Goal: Transaction & Acquisition: Purchase product/service

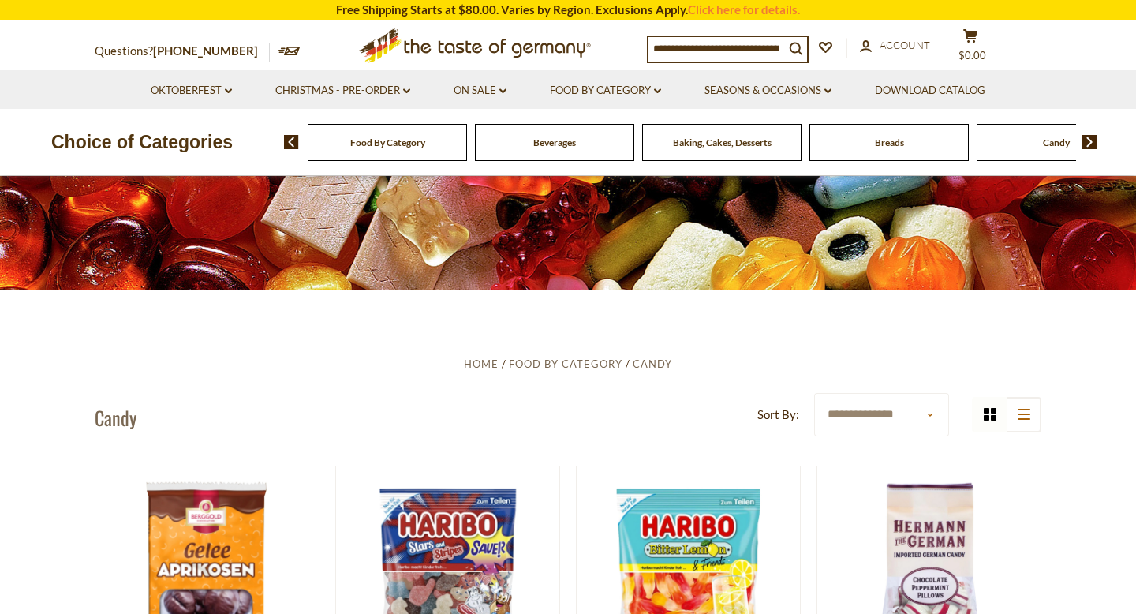
scroll to position [179, 0]
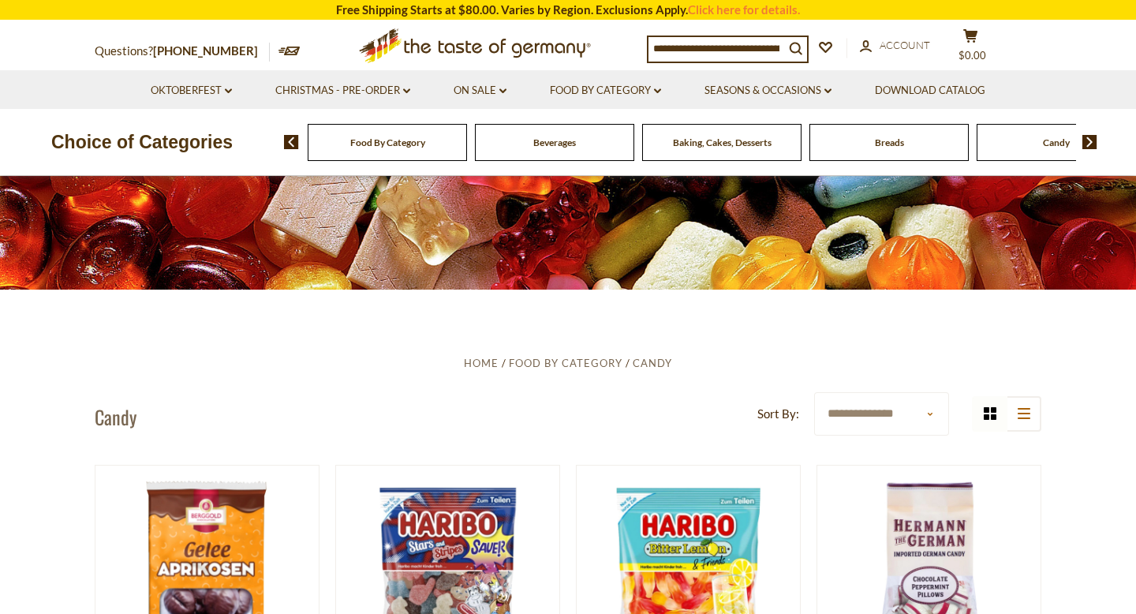
click at [846, 415] on select "**********" at bounding box center [881, 413] width 135 height 43
select select "**********"
click at [814, 392] on select "**********" at bounding box center [881, 413] width 135 height 43
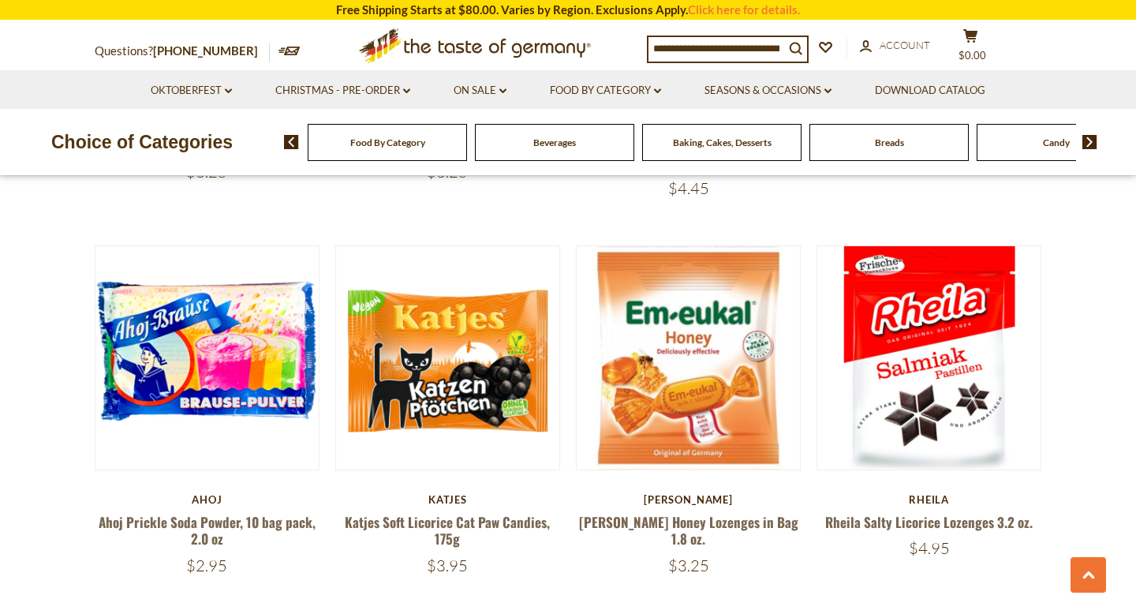
scroll to position [794, 0]
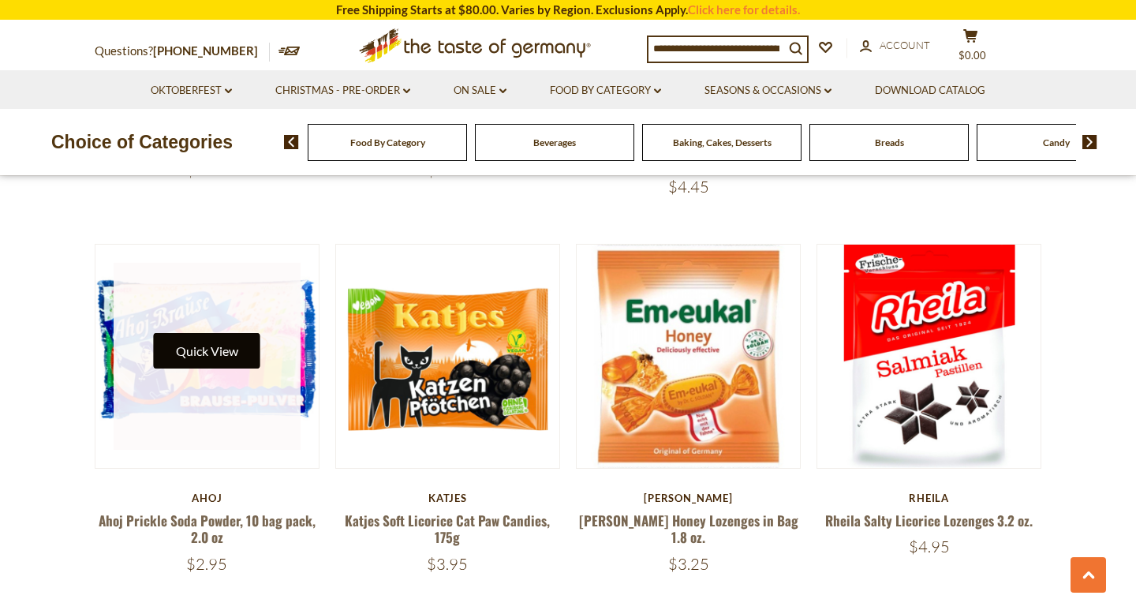
click at [177, 333] on button "Quick View" at bounding box center [207, 351] width 107 height 36
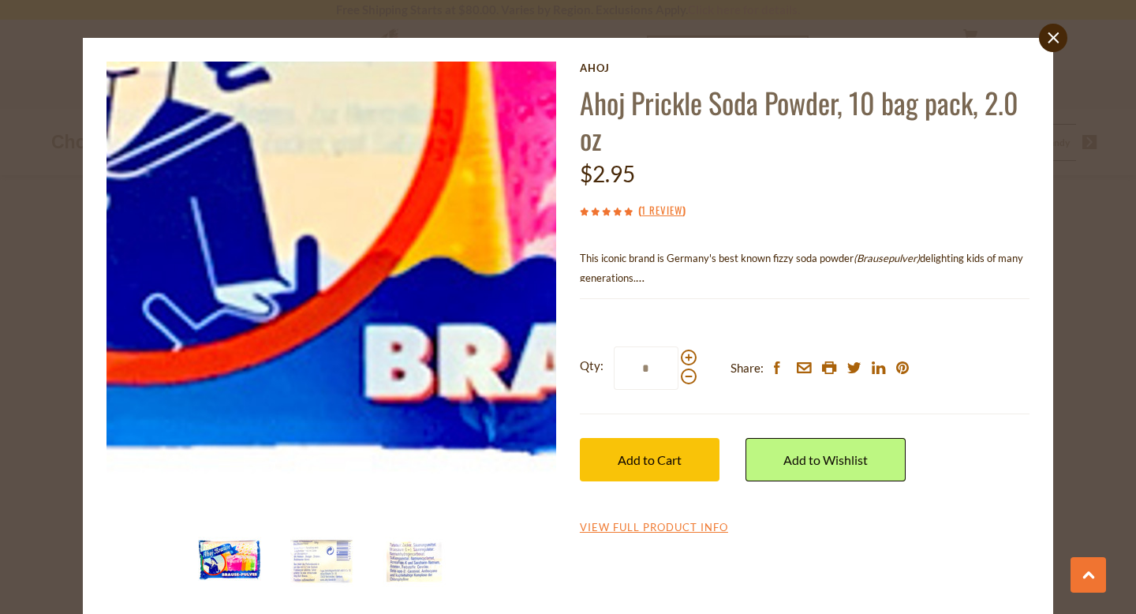
scroll to position [35, 0]
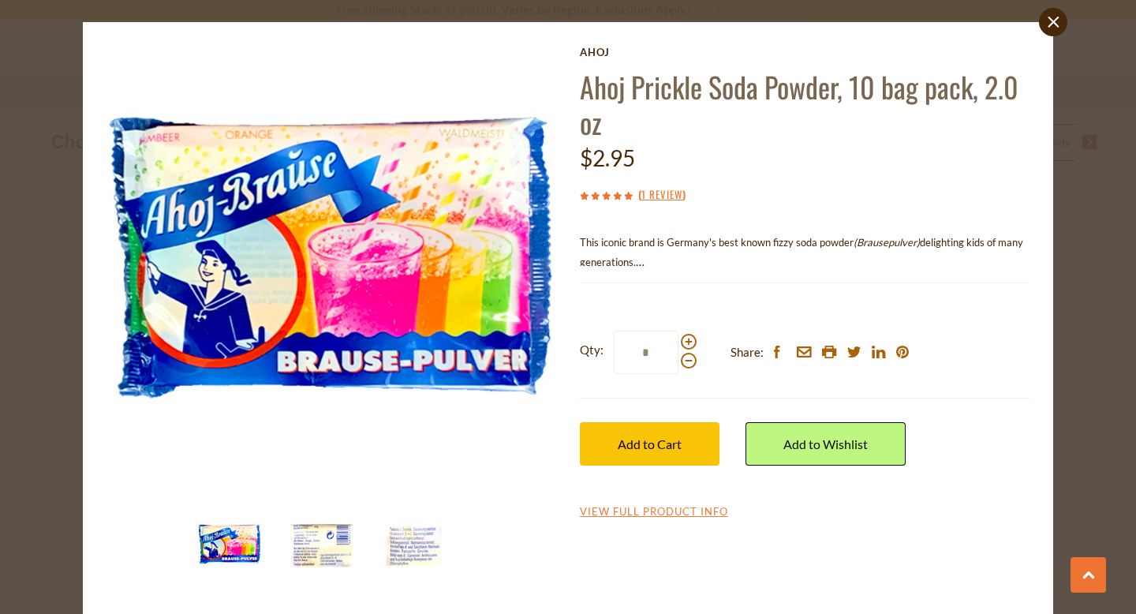
click at [333, 546] on img at bounding box center [321, 546] width 63 height 63
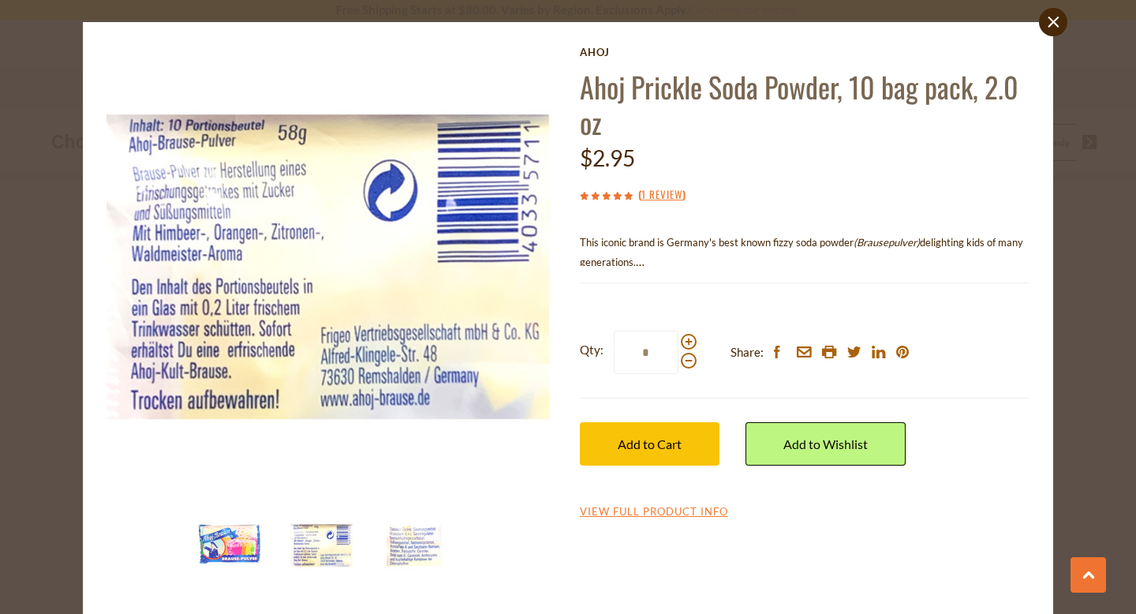
click at [65, 378] on div "close Ahoj Ahoj Prickle Soda Powder, 10 bag pack, 2.0 oz $2.95 ( 1 Review ) Thi…" at bounding box center [568, 307] width 1136 height 614
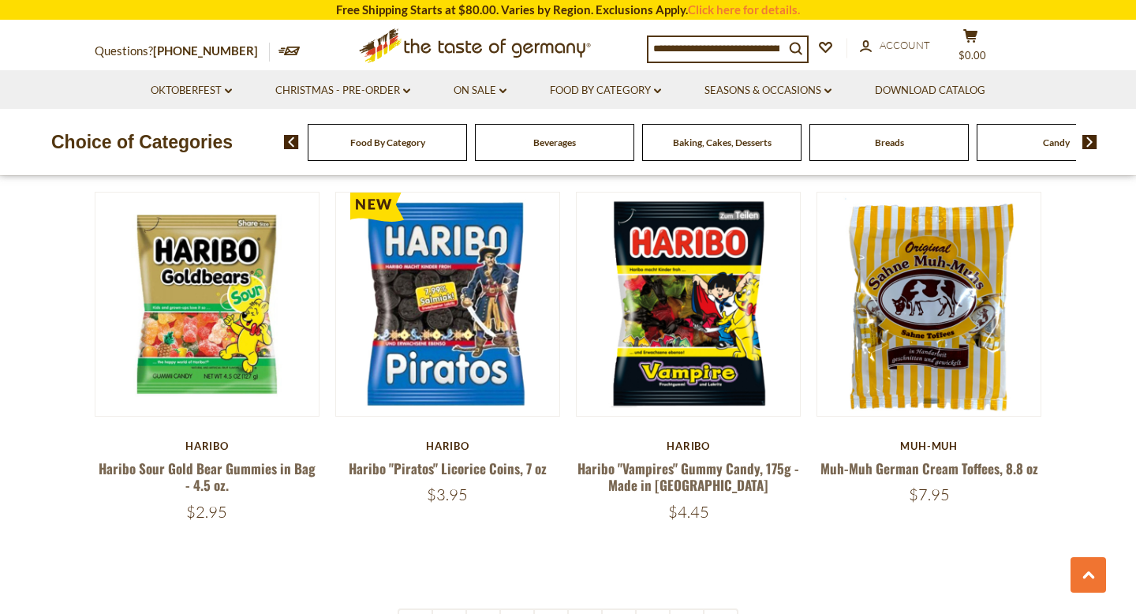
scroll to position [3540, 0]
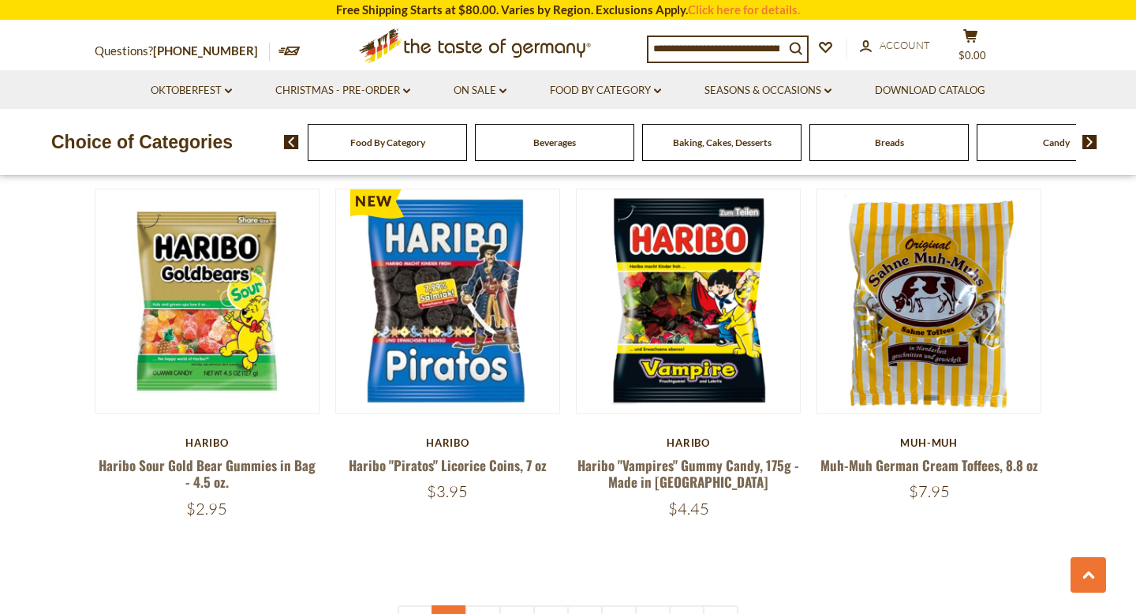
click at [444, 605] on link "1" at bounding box center [450, 623] width 36 height 36
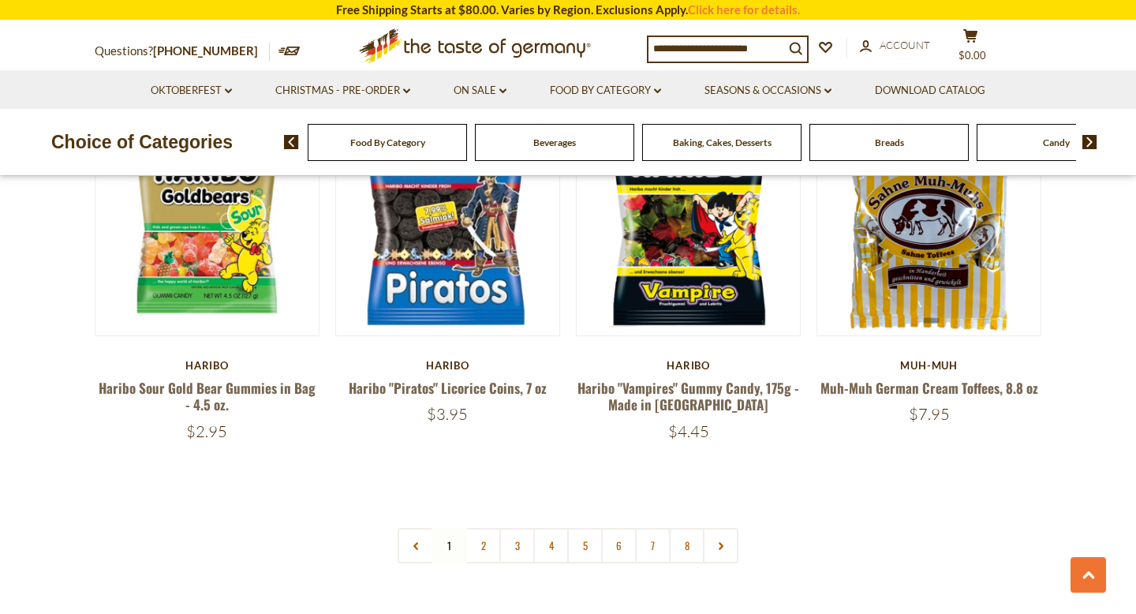
scroll to position [3602, 0]
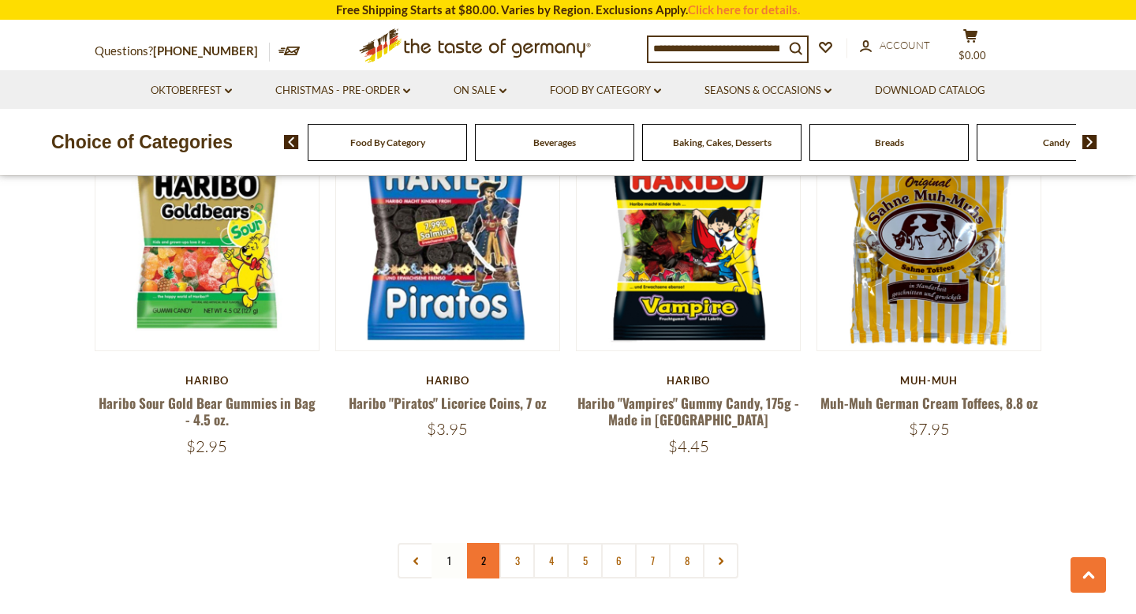
click at [479, 543] on link "2" at bounding box center [484, 561] width 36 height 36
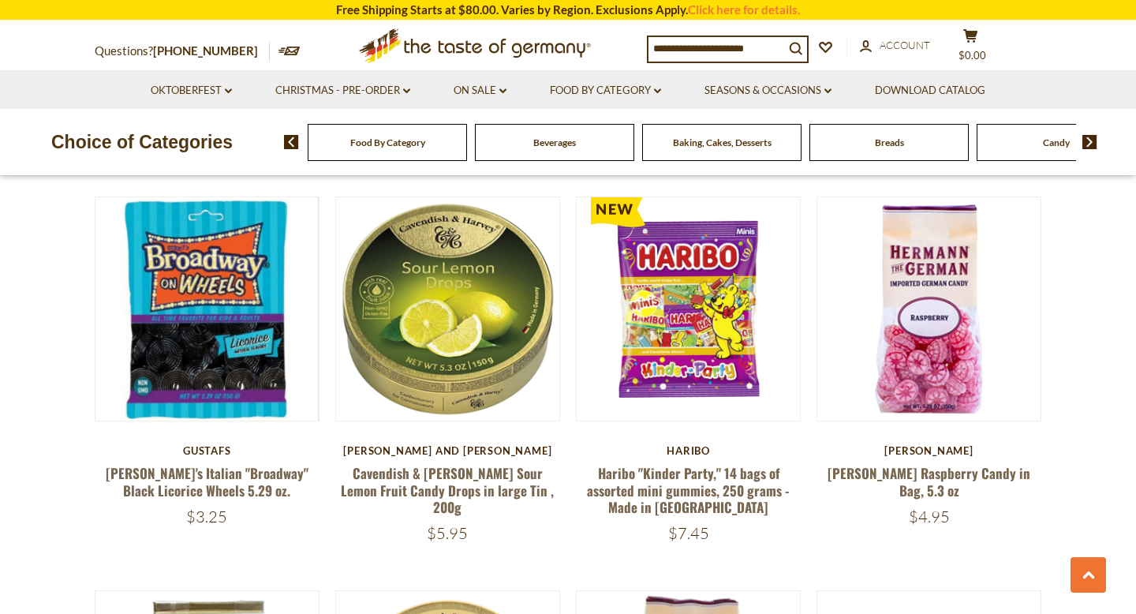
scroll to position [3187, 0]
click at [1097, 147] on img at bounding box center [1090, 142] width 15 height 14
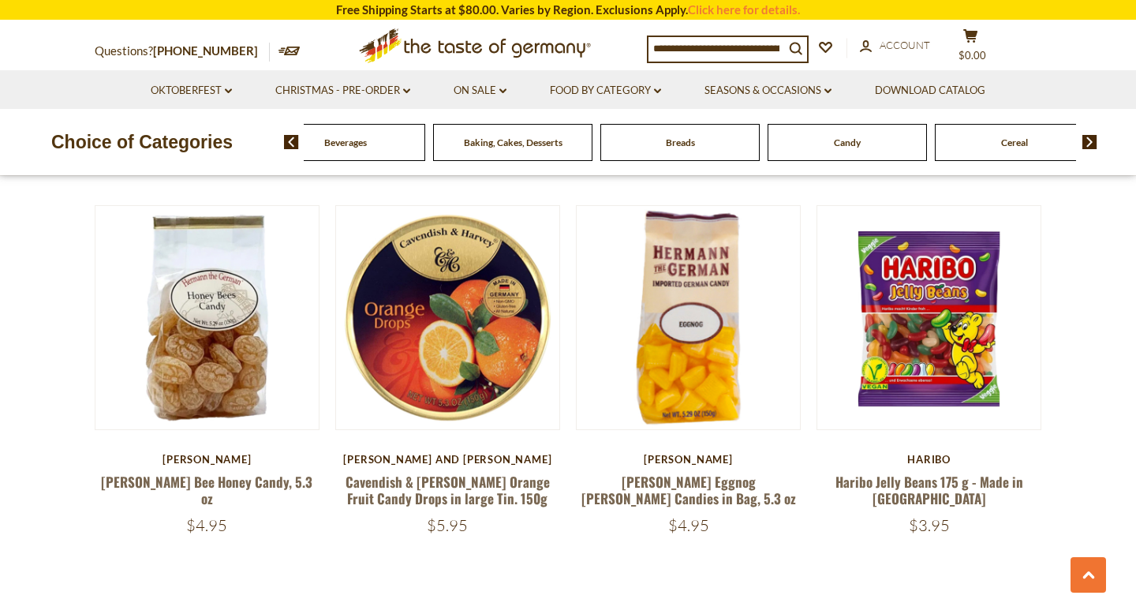
scroll to position [3572, 0]
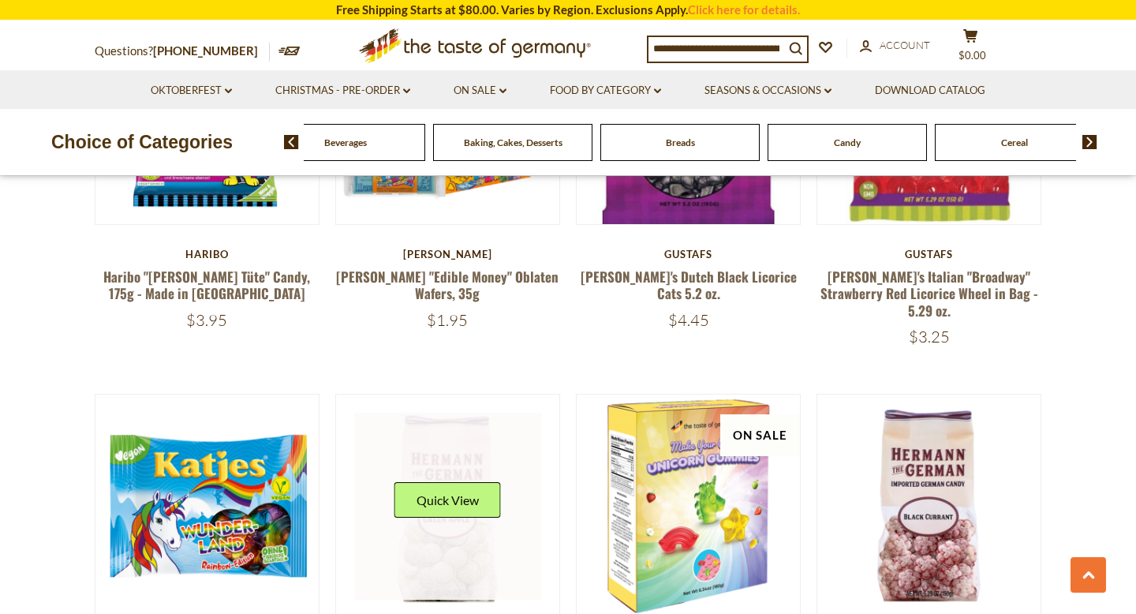
scroll to position [1050, 0]
